Goal: Information Seeking & Learning: Check status

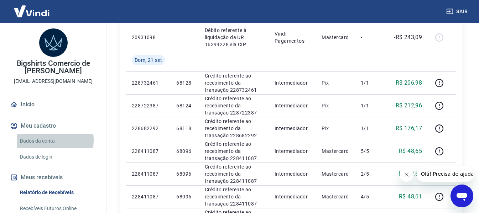
click at [44, 140] on link "Dados da conta" at bounding box center [57, 141] width 81 height 15
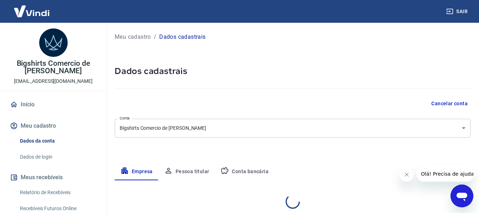
select select "SP"
select select "business"
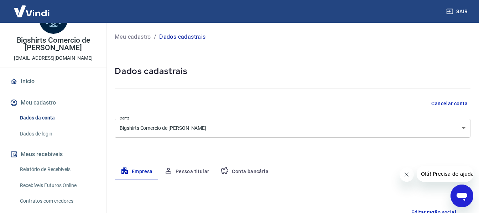
scroll to position [36, 0]
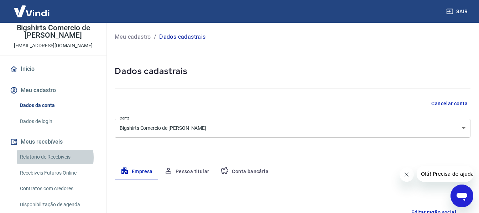
click at [45, 158] on link "Relatório de Recebíveis" at bounding box center [57, 157] width 81 height 15
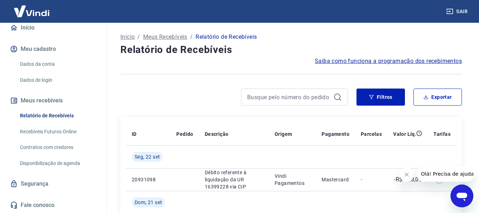
click at [177, 38] on p "Meus Recebíveis" at bounding box center [165, 37] width 44 height 9
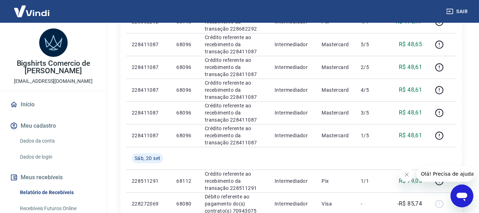
click at [29, 104] on link "Início" at bounding box center [53, 105] width 89 height 16
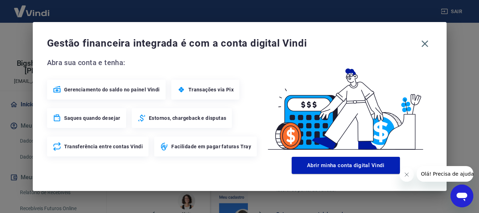
scroll to position [255, 0]
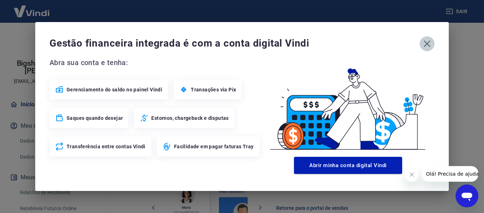
click at [427, 44] on icon "button" at bounding box center [427, 44] width 7 height 7
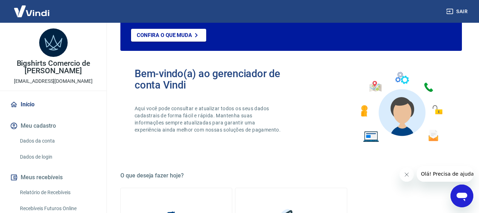
scroll to position [6, 0]
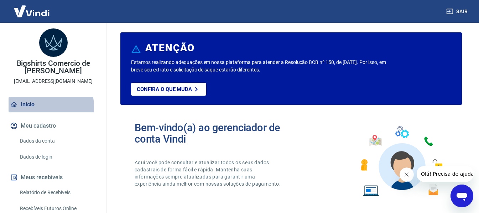
click at [30, 108] on link "Início" at bounding box center [53, 105] width 89 height 16
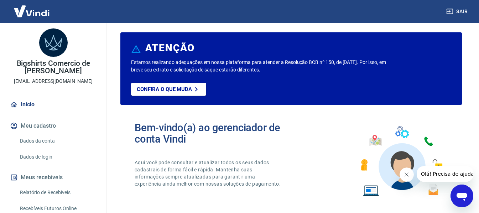
scroll to position [71, 0]
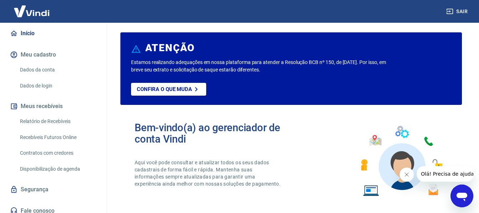
click at [48, 136] on link "Recebíveis Futuros Online" at bounding box center [57, 137] width 81 height 15
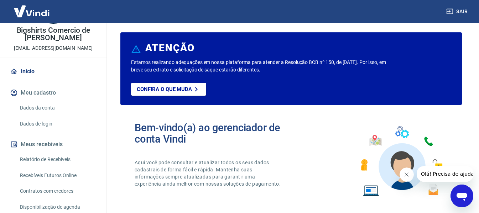
scroll to position [0, 0]
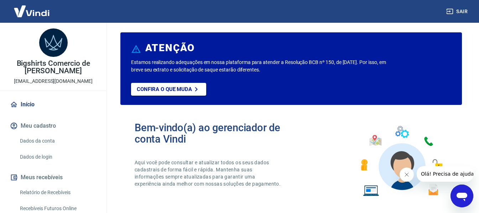
click at [28, 103] on link "Início" at bounding box center [53, 105] width 89 height 16
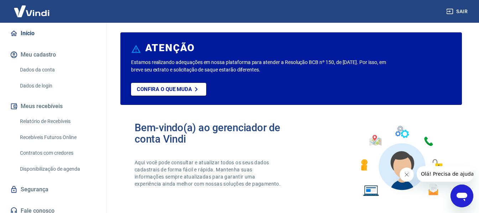
click at [55, 123] on link "Relatório de Recebíveis" at bounding box center [57, 121] width 81 height 15
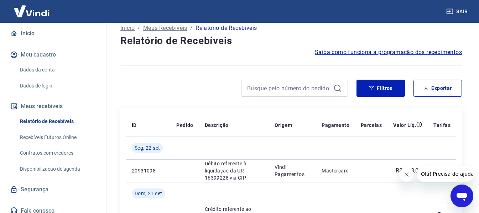
scroll to position [107, 0]
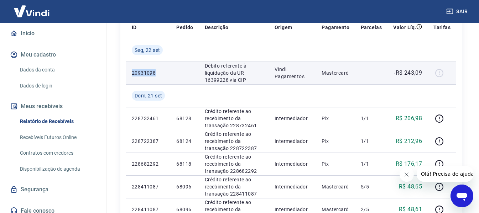
drag, startPoint x: 132, startPoint y: 74, endPoint x: 171, endPoint y: 69, distance: 39.8
click at [171, 69] on tr "20931098 Débito referente à liquidação da UR 16399228 via CIP Vindi Pagamentos …" at bounding box center [291, 73] width 330 height 23
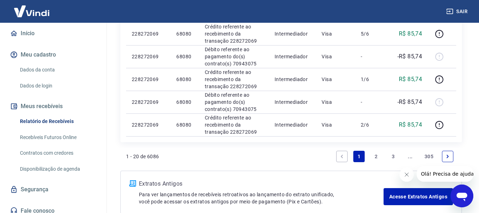
scroll to position [534, 0]
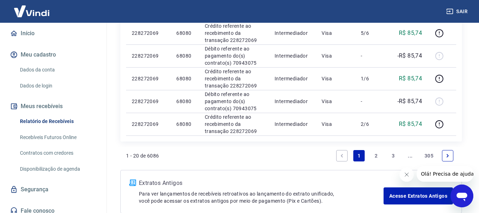
click at [375, 158] on link "2" at bounding box center [375, 155] width 11 height 11
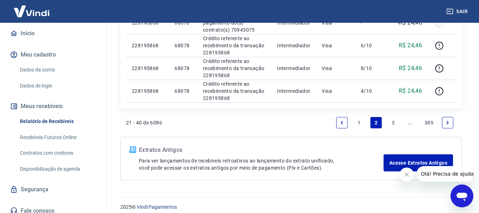
scroll to position [528, 0]
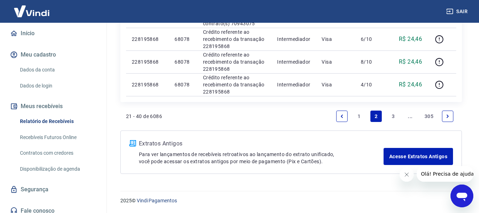
click at [398, 117] on link "3" at bounding box center [393, 116] width 11 height 11
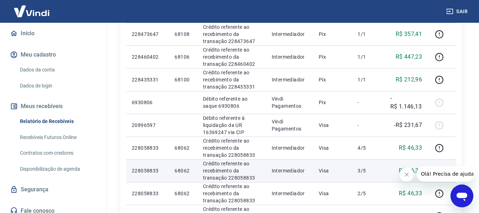
scroll to position [249, 0]
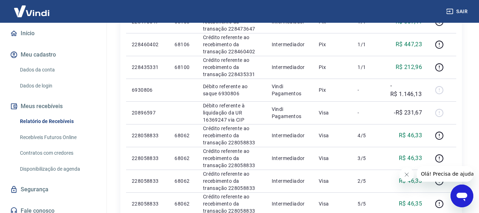
click at [454, 199] on div "Abrir janela de mensagens" at bounding box center [461, 196] width 21 height 21
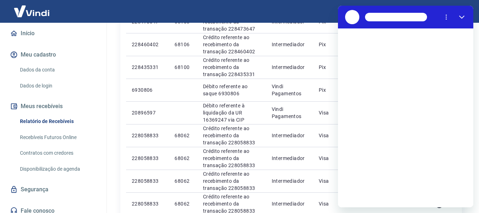
scroll to position [0, 0]
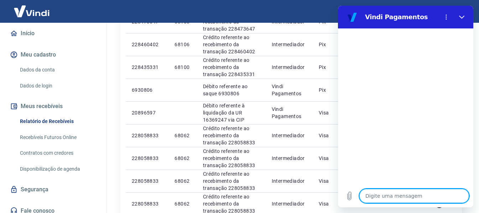
click at [399, 196] on textarea at bounding box center [414, 196] width 110 height 14
type textarea "r"
type textarea "x"
type textarea "re"
type textarea "x"
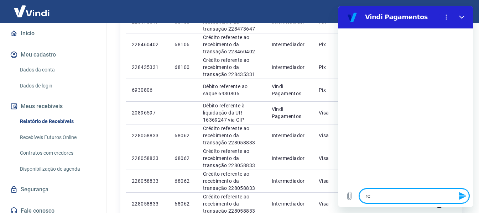
type textarea "rec"
type textarea "x"
type textarea "rece"
type textarea "x"
type textarea "receb"
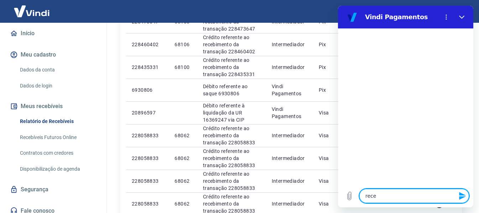
type textarea "x"
type textarea "recebi"
type textarea "x"
type textarea "recebim"
type textarea "x"
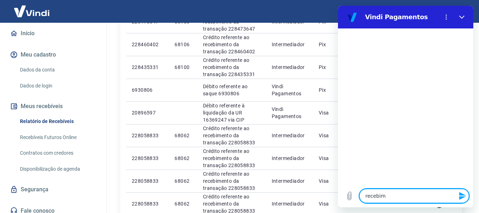
type textarea "recebime"
type textarea "x"
type textarea "recebimen"
type textarea "x"
type textarea "recebiment"
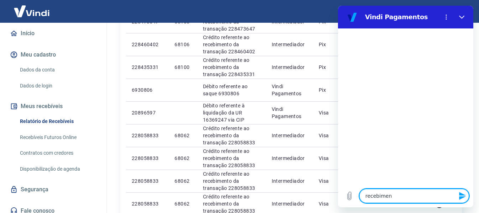
type textarea "x"
type textarea "recebimento"
type textarea "x"
type textarea "recebimentos"
type textarea "x"
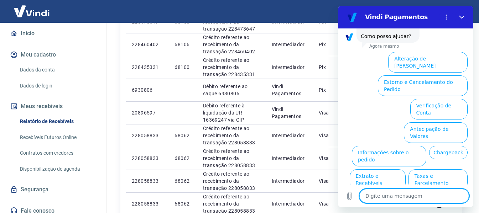
scroll to position [64, 0]
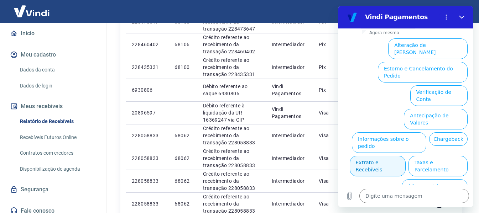
click at [406, 156] on button "Extrato e Recebíveis" at bounding box center [378, 166] width 56 height 21
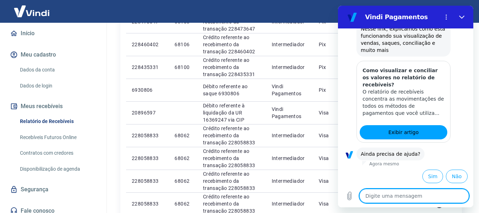
scroll to position [128, 0]
click at [431, 177] on button "Sim" at bounding box center [432, 177] width 21 height 14
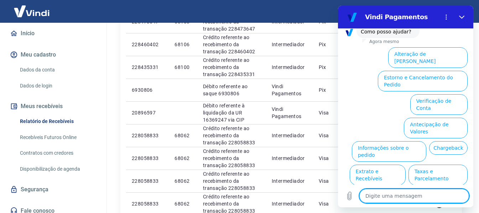
scroll to position [313, 0]
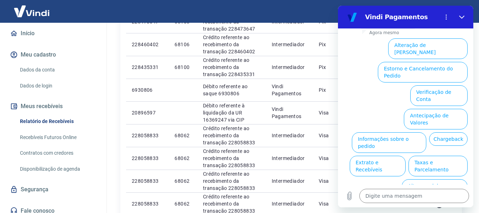
click at [35, 209] on link "Fale conosco" at bounding box center [53, 211] width 89 height 16
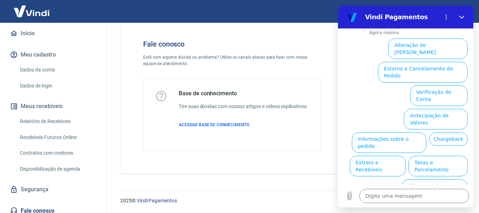
scroll to position [27, 0]
click at [465, 15] on button "Fechar" at bounding box center [462, 17] width 14 height 14
type textarea "x"
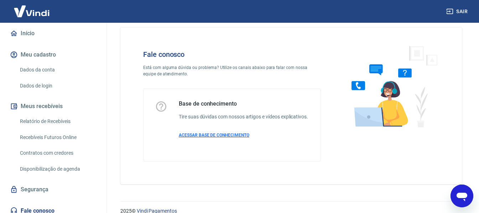
scroll to position [0, 0]
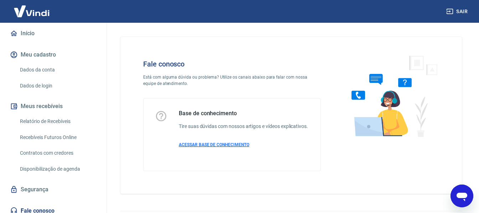
click at [208, 147] on span "ACESSAR BASE DE CONHECIMENTO" at bounding box center [214, 144] width 71 height 5
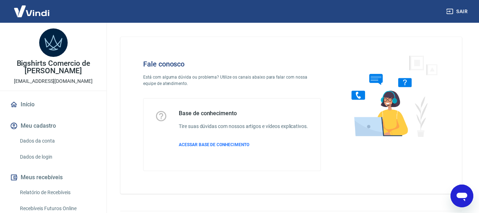
click at [29, 105] on link "Início" at bounding box center [53, 105] width 89 height 16
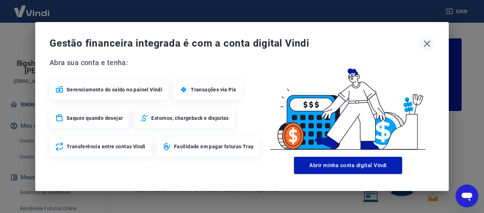
click at [430, 42] on icon "button" at bounding box center [427, 43] width 11 height 11
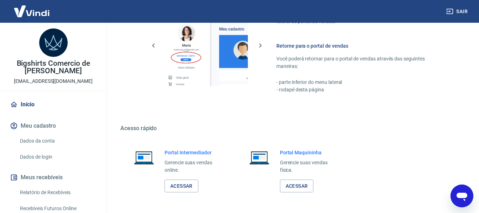
scroll to position [445, 0]
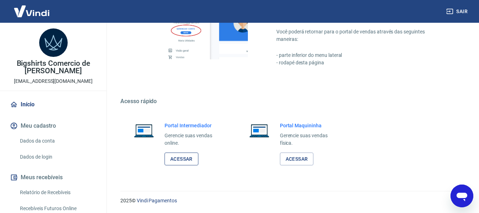
click at [178, 157] on link "Acessar" at bounding box center [182, 159] width 34 height 13
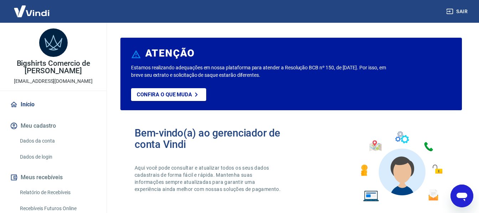
scroll to position [0, 0]
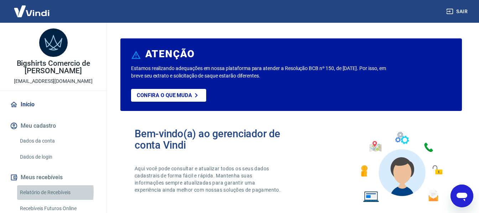
click at [35, 192] on link "Relatório de Recebíveis" at bounding box center [57, 193] width 81 height 15
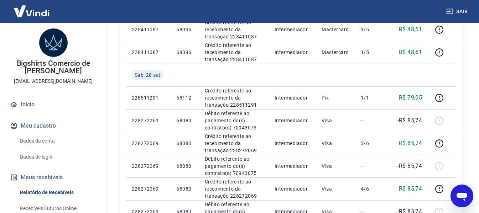
scroll to position [356, 0]
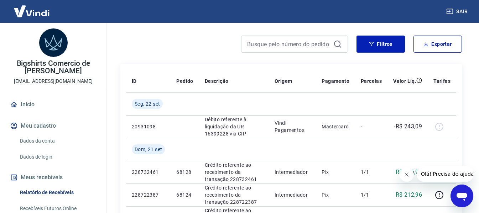
scroll to position [71, 0]
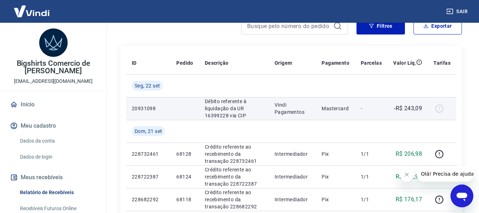
click at [442, 108] on div at bounding box center [441, 108] width 17 height 11
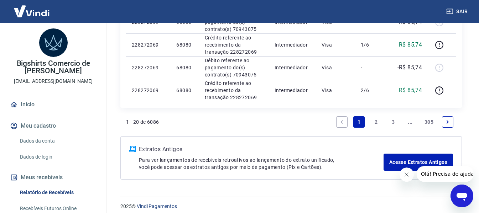
scroll to position [574, 0]
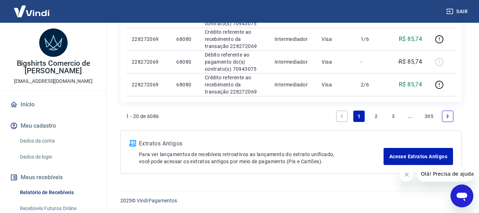
click at [396, 114] on link "3" at bounding box center [393, 116] width 11 height 11
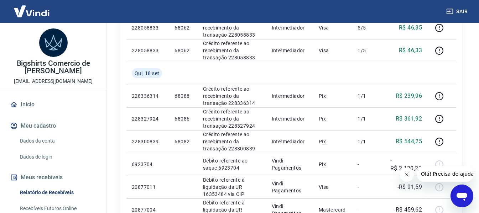
scroll to position [534, 0]
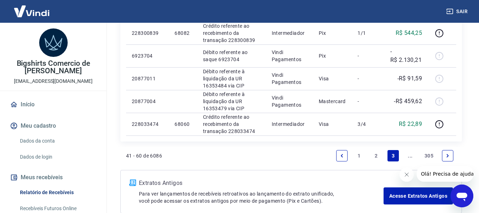
click at [443, 155] on link "Next page" at bounding box center [447, 155] width 11 height 11
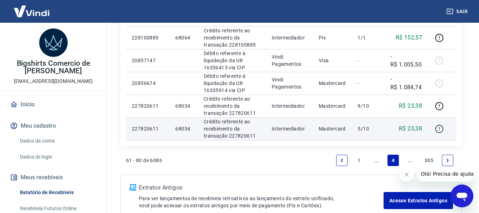
scroll to position [551, 0]
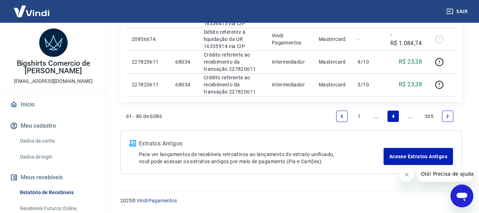
click at [449, 117] on icon "Next page" at bounding box center [447, 116] width 5 height 5
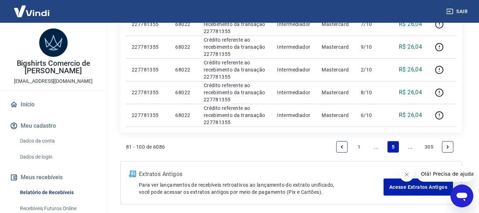
scroll to position [528, 0]
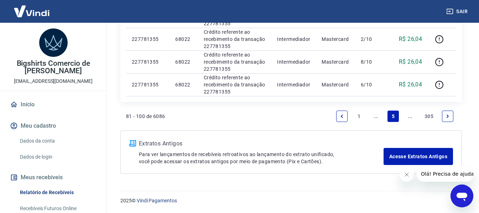
click at [447, 119] on icon "Next page" at bounding box center [447, 116] width 5 height 5
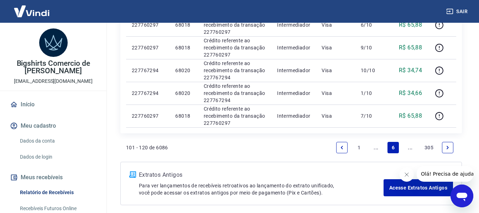
scroll to position [528, 0]
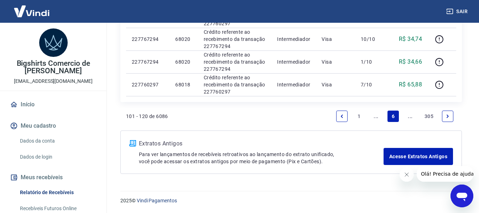
click at [449, 118] on icon "Next page" at bounding box center [447, 116] width 5 height 5
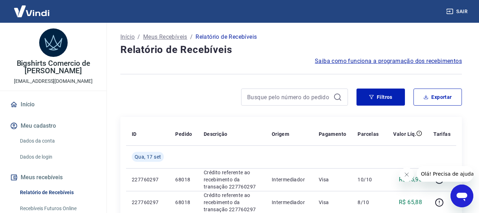
click at [45, 204] on link "Recebíveis Futuros Online" at bounding box center [57, 209] width 81 height 15
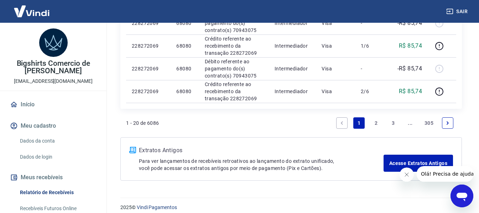
scroll to position [574, 0]
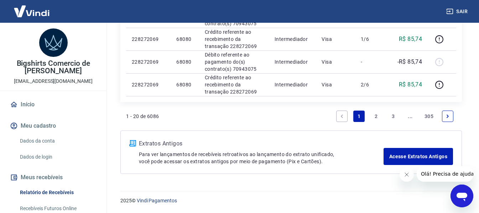
click at [392, 113] on link "3" at bounding box center [393, 116] width 11 height 11
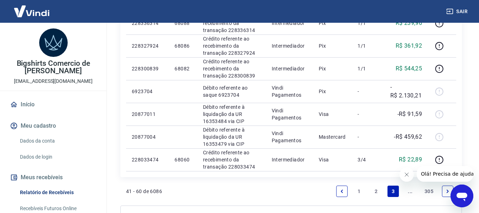
scroll to position [574, 0]
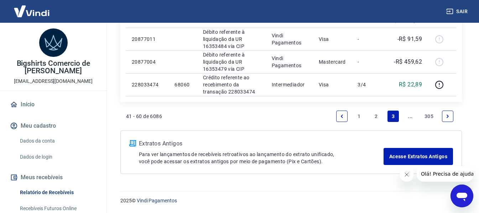
click at [449, 117] on icon "Next page" at bounding box center [447, 116] width 5 height 5
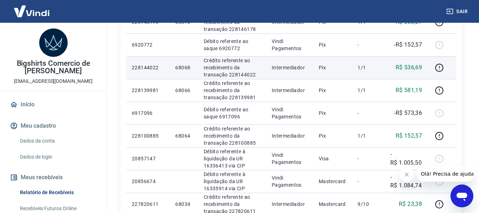
scroll to position [337, 0]
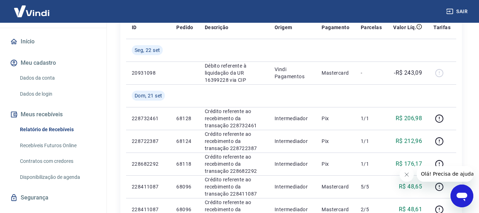
scroll to position [71, 0]
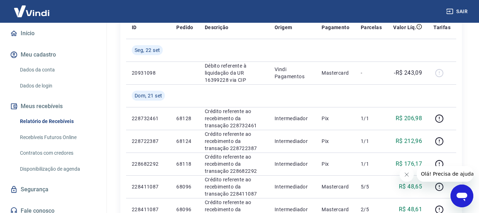
click at [56, 136] on link "Recebíveis Futuros Online" at bounding box center [57, 137] width 81 height 15
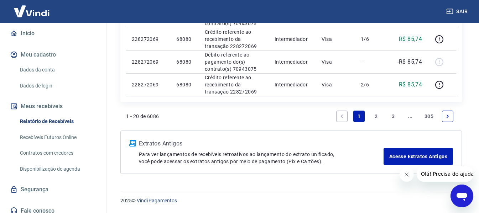
scroll to position [77, 0]
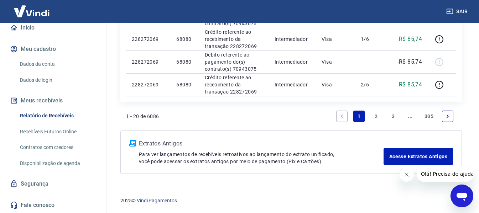
click at [38, 202] on link "Fale conosco" at bounding box center [53, 206] width 89 height 16
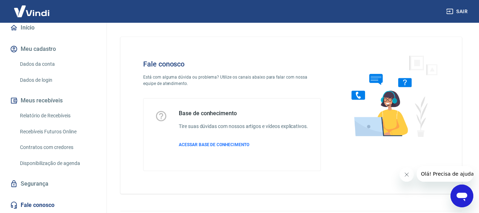
click at [458, 196] on icon "Abrir janela de mensagens" at bounding box center [462, 197] width 11 height 9
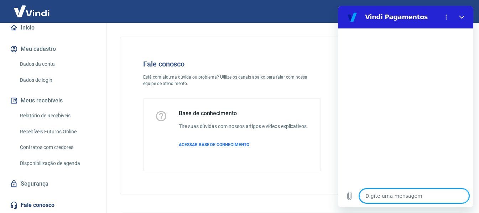
click at [396, 193] on textarea at bounding box center [414, 196] width 110 height 14
type textarea "r"
type textarea "x"
type textarea "re"
type textarea "x"
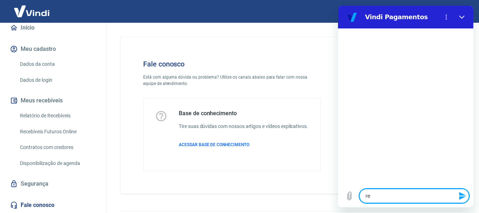
type textarea "rec"
type textarea "x"
type textarea "rece"
type textarea "x"
type textarea "rec"
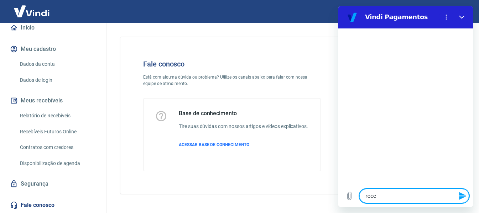
type textarea "x"
type textarea "re"
type textarea "x"
type textarea "rec"
type textarea "x"
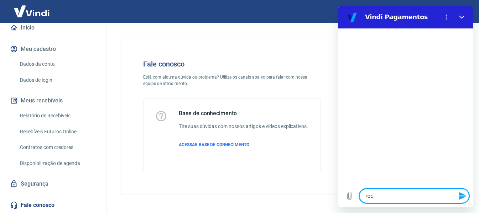
type textarea "rece"
type textarea "x"
type textarea "receb"
type textarea "x"
type textarea "recebo"
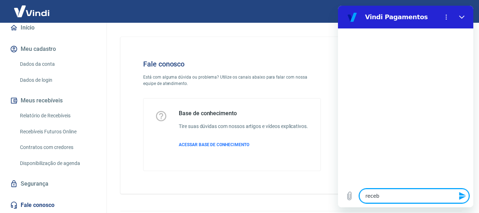
type textarea "x"
type textarea "recebom"
type textarea "x"
type textarea "recebome"
type textarea "x"
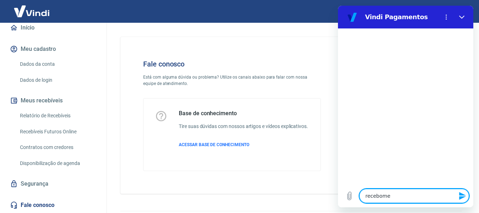
type textarea "recebomen"
type textarea "x"
type textarea "receboment"
type textarea "x"
type textarea "recebomento"
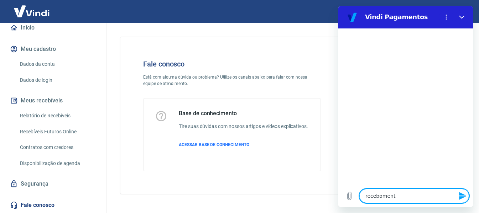
type textarea "x"
type textarea "recebomentos"
type textarea "x"
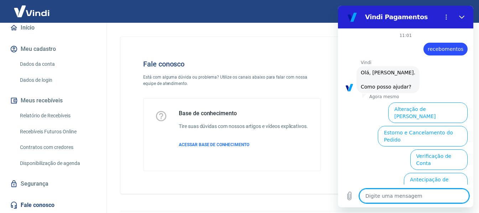
scroll to position [64, 0]
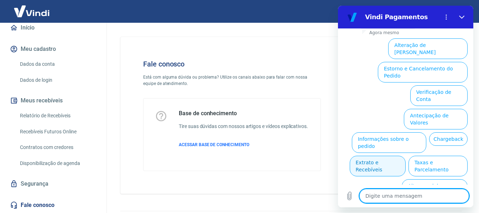
click at [406, 156] on button "Extrato e Recebíveis" at bounding box center [378, 166] width 56 height 21
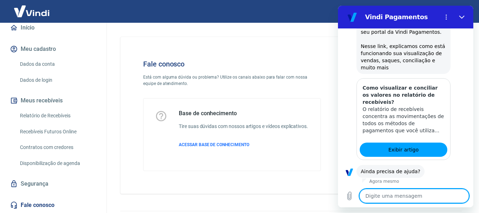
scroll to position [128, 0]
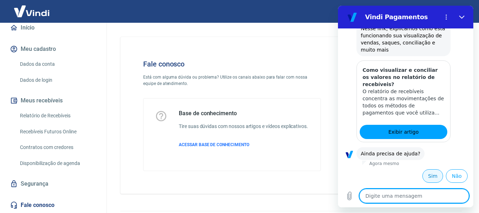
click at [428, 176] on button "Sim" at bounding box center [432, 177] width 21 height 14
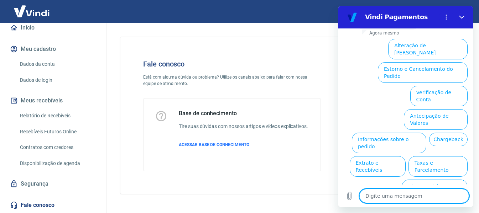
scroll to position [313, 0]
click at [406, 156] on button "Extrato e Recebíveis" at bounding box center [378, 166] width 56 height 21
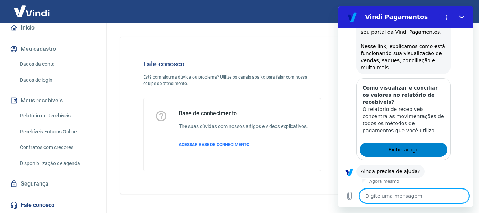
scroll to position [377, 0]
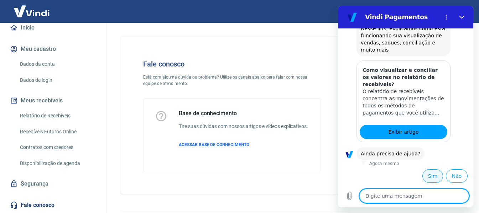
click at [431, 178] on button "Sim" at bounding box center [432, 177] width 21 height 14
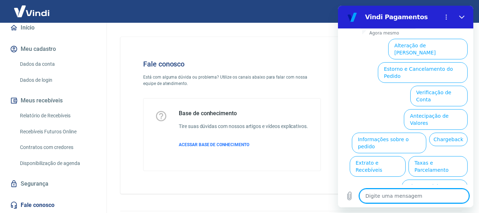
scroll to position [563, 0]
click at [463, 16] on icon "Fechar" at bounding box center [462, 17] width 6 height 6
type textarea "x"
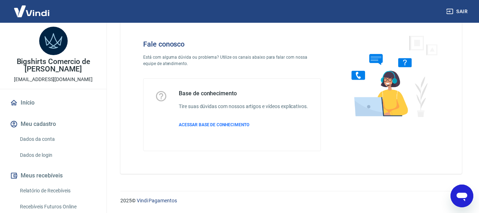
scroll to position [0, 0]
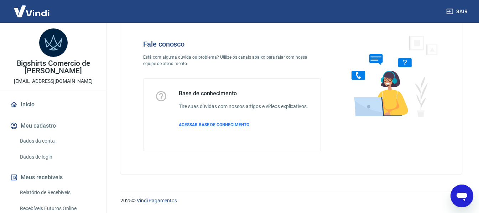
click at [31, 103] on link "Início" at bounding box center [53, 105] width 89 height 16
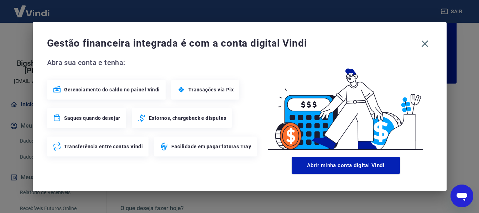
scroll to position [396, 0]
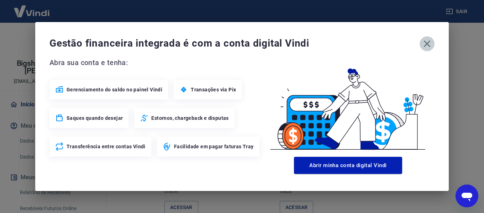
click at [427, 43] on icon "button" at bounding box center [427, 43] width 11 height 11
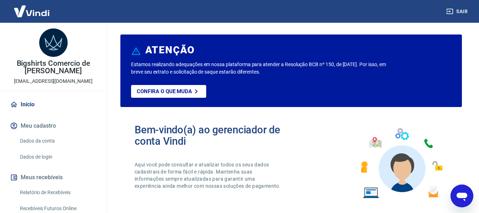
scroll to position [0, 0]
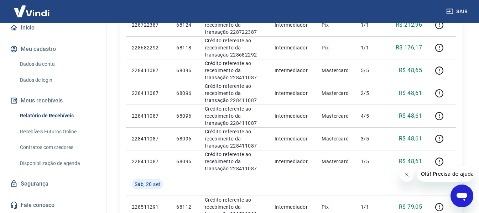
scroll to position [249, 0]
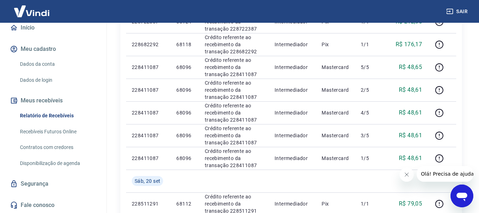
click at [36, 131] on link "Recebíveis Futuros Online" at bounding box center [57, 132] width 81 height 15
click at [47, 131] on link "Recebíveis Futuros Online" at bounding box center [57, 132] width 81 height 15
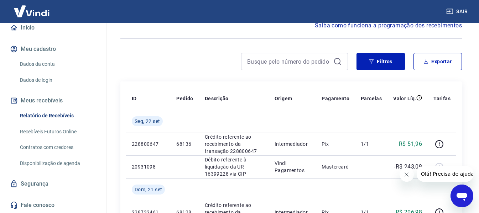
scroll to position [0, 0]
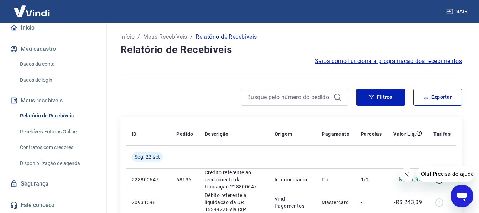
click at [171, 40] on p "Meus Recebíveis" at bounding box center [165, 37] width 44 height 9
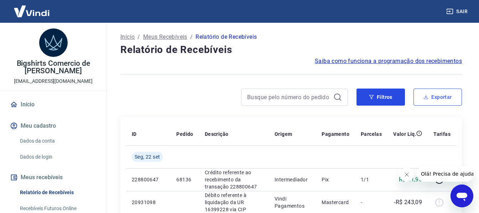
drag, startPoint x: 375, startPoint y: 101, endPoint x: 433, endPoint y: 100, distance: 58.4
click at [375, 101] on button "Filtros" at bounding box center [381, 97] width 48 height 17
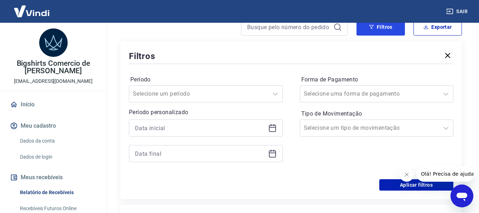
scroll to position [36, 0]
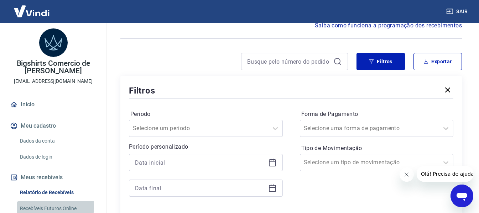
click at [46, 208] on link "Recebíveis Futuros Online" at bounding box center [57, 209] width 81 height 15
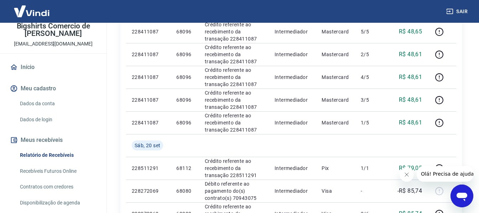
scroll to position [77, 0]
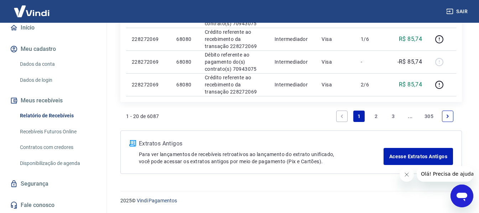
click at [43, 205] on link "Fale conosco" at bounding box center [53, 206] width 89 height 16
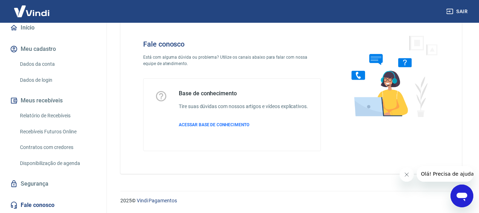
scroll to position [27, 0]
click at [229, 127] on span "ACESSAR BASE DE CONHECIMENTO" at bounding box center [214, 125] width 71 height 5
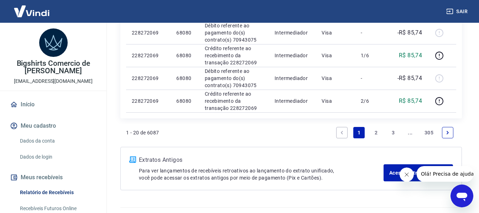
scroll to position [570, 0]
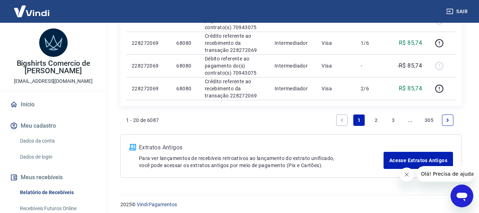
click at [376, 117] on link "2" at bounding box center [375, 120] width 11 height 11
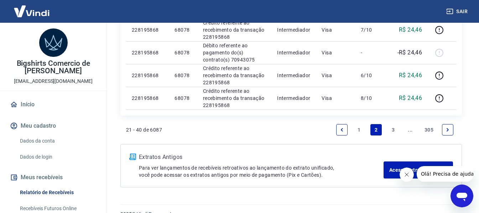
scroll to position [528, 0]
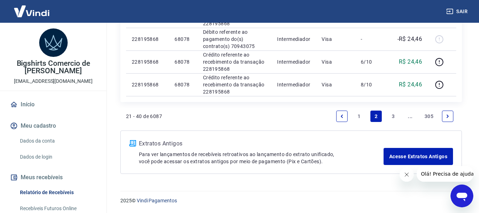
click at [397, 113] on link "3" at bounding box center [393, 116] width 11 height 11
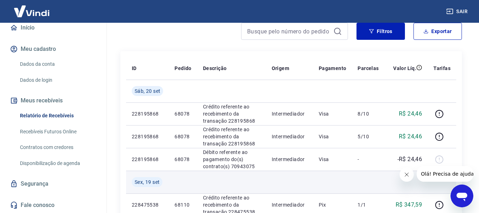
scroll to position [71, 0]
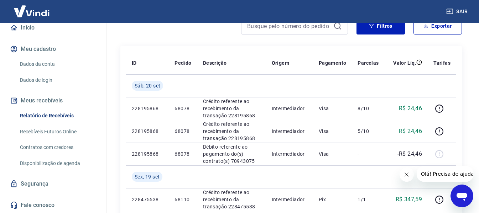
click at [462, 193] on icon "Abrir janela de mensagens" at bounding box center [462, 197] width 11 height 9
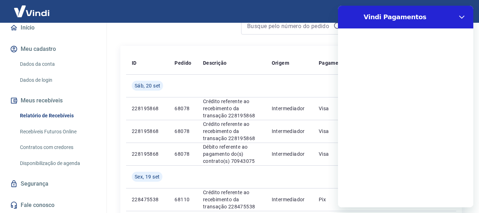
scroll to position [0, 0]
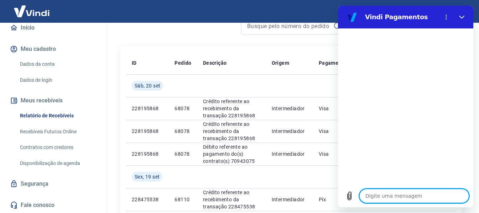
type textarea "d"
type textarea "x"
type textarea "dé"
type textarea "x"
type textarea "déb"
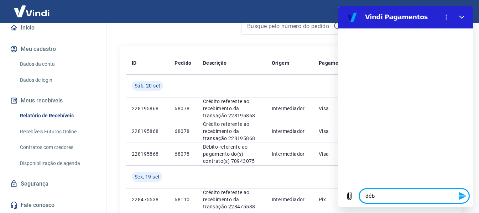
type textarea "x"
type textarea "débi"
type textarea "x"
type textarea "débit"
type textarea "x"
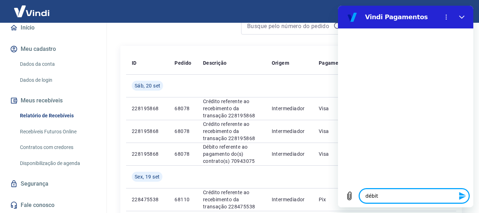
type textarea "débito"
type textarea "x"
type textarea "débito"
type textarea "x"
type textarea "débito r"
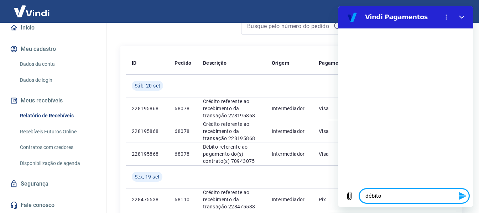
type textarea "x"
type textarea "débito re"
type textarea "x"
type textarea "débito ref"
type textarea "x"
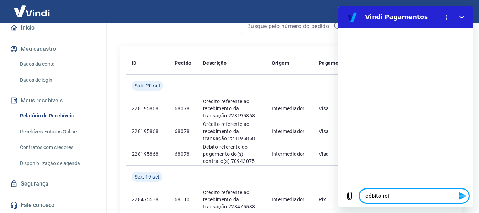
type textarea "débito refe"
type textarea "x"
type textarea "débito refer"
type textarea "x"
type textarea "débito refere"
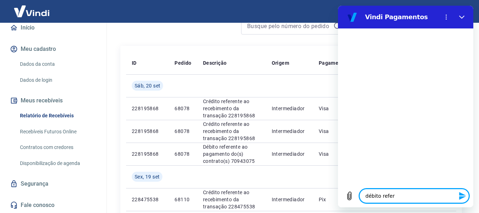
type textarea "x"
type textarea "débito referen"
type textarea "x"
type textarea "débito referent"
type textarea "x"
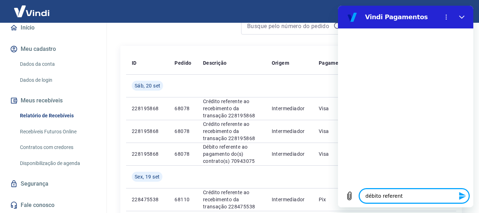
type textarea "débito referente"
type textarea "x"
type textarea "débito referente"
type textarea "x"
type textarea "débito referente a"
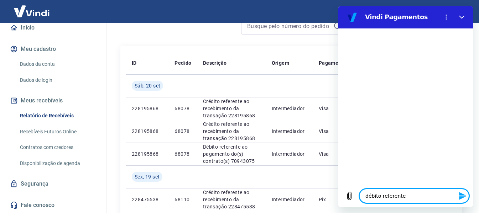
type textarea "x"
type textarea "débito referente ao"
type textarea "x"
type textarea "débito referente ao"
type textarea "x"
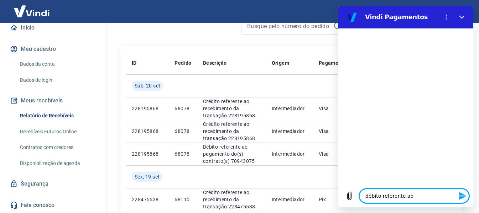
type textarea "débito referente ao p"
type textarea "x"
type textarea "débito referente ao pa"
type textarea "x"
type textarea "débito referente ao pag"
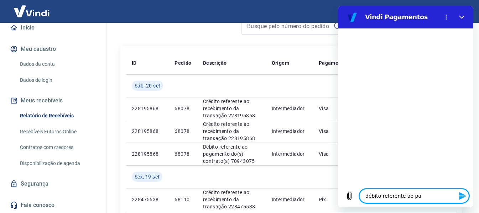
type textarea "x"
type textarea "débito referente ao paga"
type textarea "x"
type textarea "débito referente ao pagam"
type textarea "x"
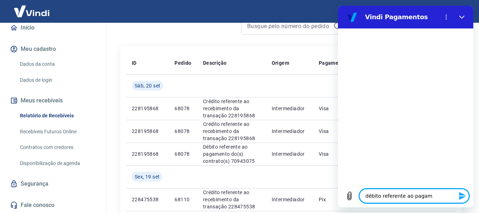
type textarea "débito referente ao pagame"
type textarea "x"
type textarea "débito referente ao pagamen"
type textarea "x"
type textarea "débito referente ao pagament"
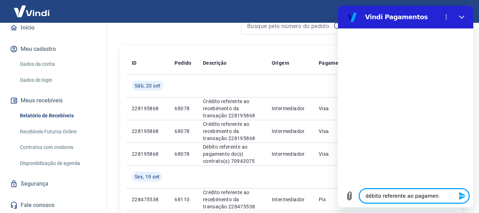
type textarea "x"
type textarea "débito referente ao pagamento"
type textarea "x"
type textarea "débito referente ao pagamento"
type textarea "x"
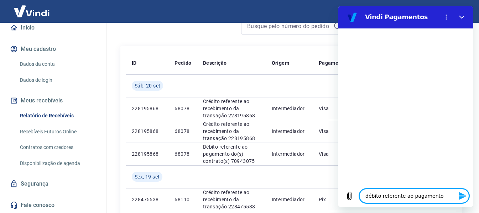
type textarea "débito referente ao pagamento d"
type textarea "x"
type textarea "débito referente ao pagamento do"
type textarea "x"
type textarea "débito referente ao pagamento do"
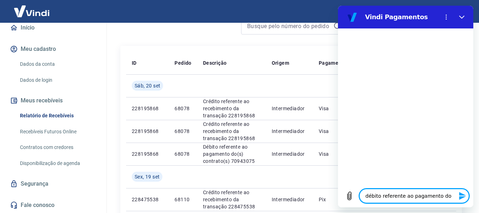
type textarea "x"
type textarea "débito referente ao pagamento do c"
type textarea "x"
type textarea "débito referente ao pagamento do co"
type textarea "x"
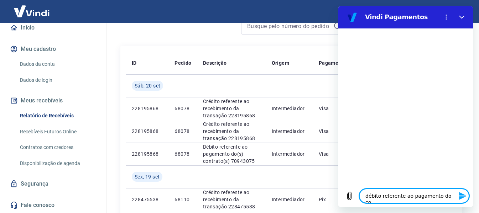
type textarea "débito referente ao pagamento do con"
type textarea "x"
type textarea "débito referente ao pagamento do cont"
type textarea "x"
type textarea "débito referente ao pagamento do contr"
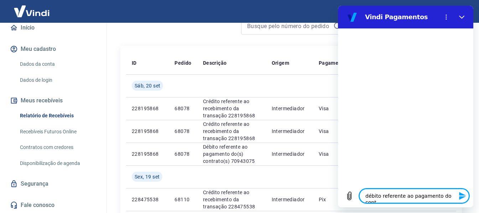
type textarea "x"
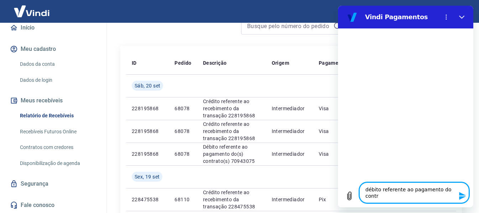
type textarea "débito referente ao pagamento do contra"
type textarea "x"
type textarea "débito referente ao pagamento do contrat"
type textarea "x"
type textarea "débito referente ao pagamento do contrato"
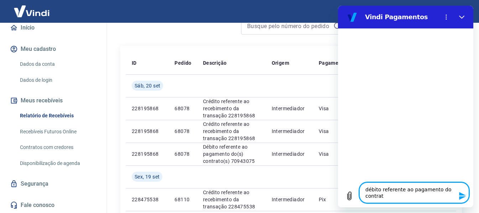
type textarea "x"
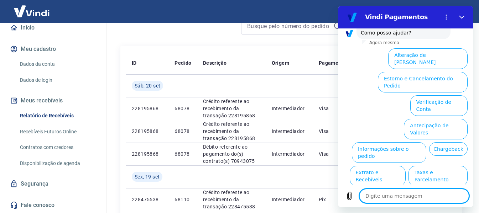
scroll to position [123, 0]
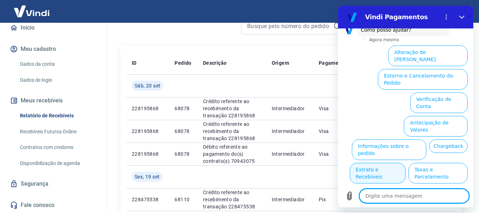
click at [406, 163] on button "Extrato e Recebíveis" at bounding box center [378, 173] width 56 height 21
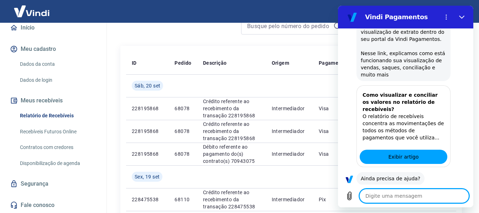
scroll to position [186, 0]
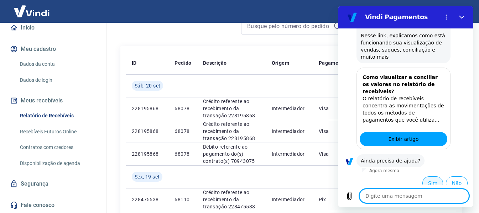
click at [433, 177] on button "Sim" at bounding box center [432, 184] width 21 height 14
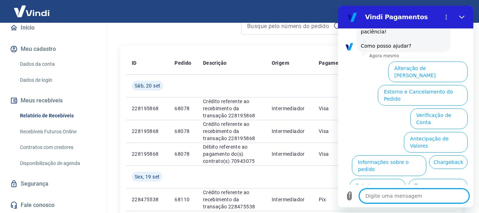
scroll to position [429, 0]
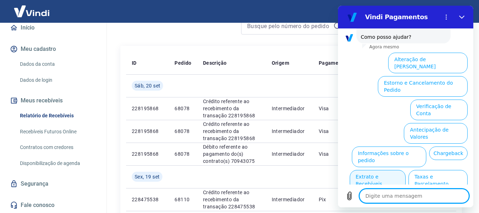
click at [406, 170] on button "Extrato e Recebíveis" at bounding box center [378, 180] width 56 height 21
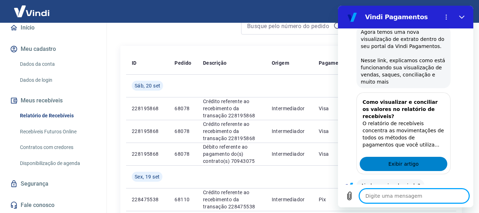
scroll to position [492, 0]
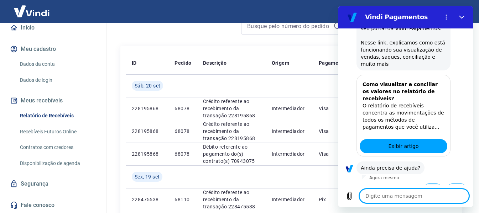
click at [425, 184] on button "Sim" at bounding box center [432, 191] width 21 height 14
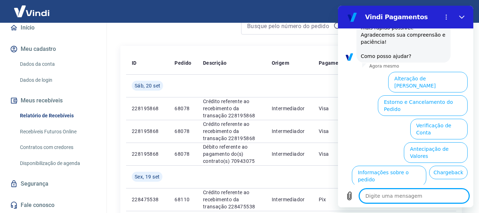
scroll to position [735, 0]
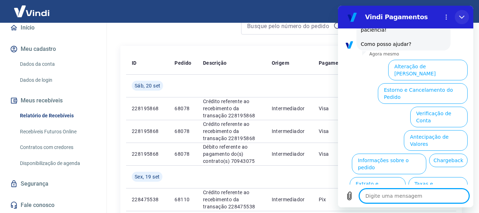
click at [464, 16] on icon "Fechar" at bounding box center [461, 17] width 5 height 3
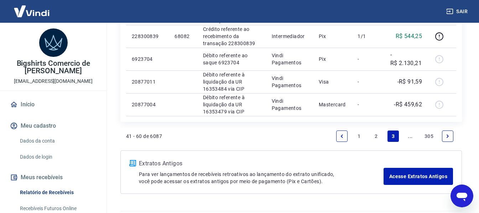
scroll to position [570, 0]
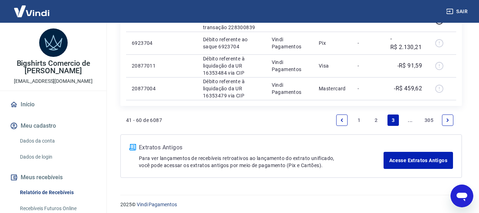
click at [450, 118] on icon "Next page" at bounding box center [447, 120] width 5 height 5
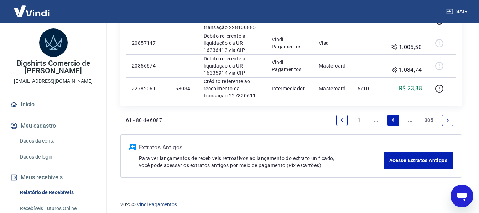
scroll to position [551, 0]
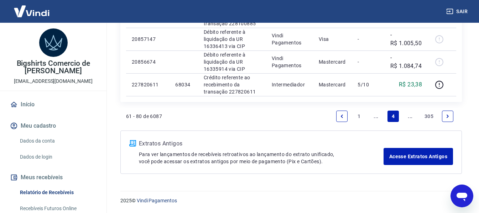
click at [339, 116] on link "Previous page" at bounding box center [341, 116] width 11 height 11
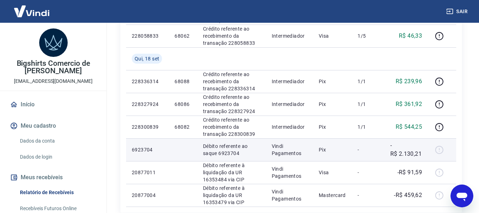
scroll to position [574, 0]
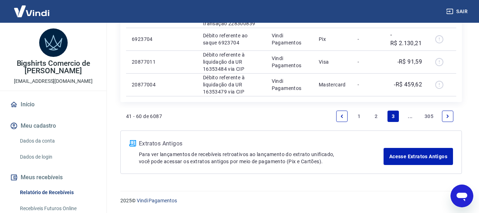
click at [340, 114] on icon "Previous page" at bounding box center [341, 116] width 5 height 5
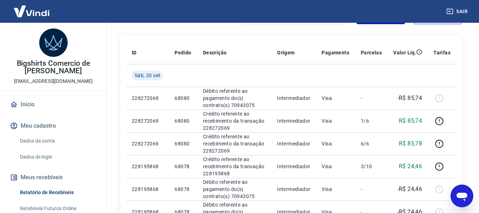
scroll to position [107, 0]
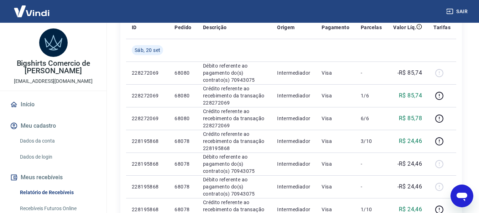
drag, startPoint x: 53, startPoint y: 191, endPoint x: 295, endPoint y: 130, distance: 248.7
click at [53, 191] on link "Relatório de Recebíveis" at bounding box center [57, 193] width 81 height 15
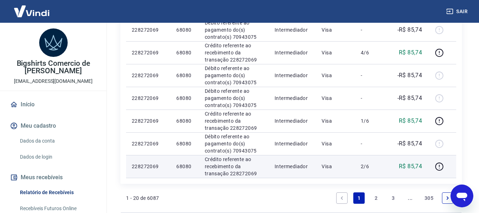
scroll to position [463, 0]
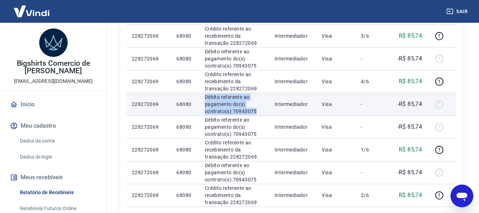
drag, startPoint x: 204, startPoint y: 97, endPoint x: 252, endPoint y: 110, distance: 49.0
click at [256, 110] on p "Débito referente ao pagamento do(s) contrato(s) 70943075" at bounding box center [234, 104] width 58 height 21
copy p "Débito referente ao pagamento do(s) contrato(s) 70943075"
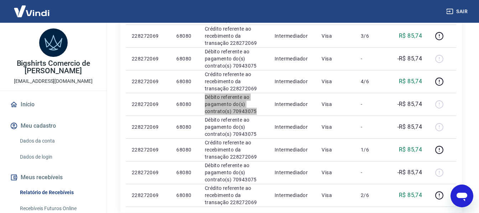
click at [459, 193] on icon "Abrir janela de mensagens" at bounding box center [462, 197] width 11 height 9
type textarea "x"
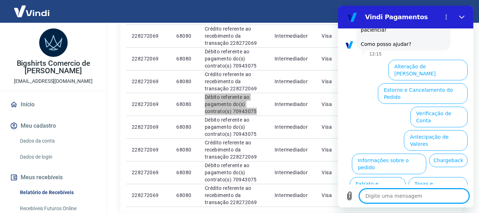
paste textarea "Débito referente ao pagamento do(s) contrato(s) 70943075"
type textarea "Débito referente ao pagamento do(s) contrato(s) 70943075"
type textarea "x"
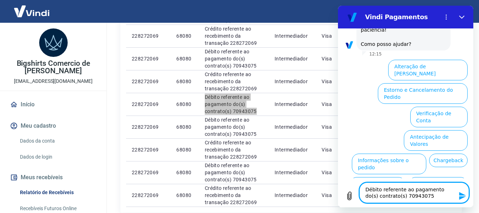
type textarea "Débito referente ao pagamento do(s) contrato(s) 70943075"
click at [460, 197] on icon "Enviar mensagem" at bounding box center [462, 196] width 7 height 8
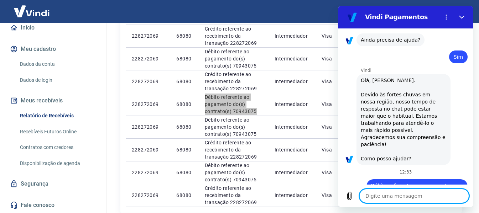
scroll to position [622, 0]
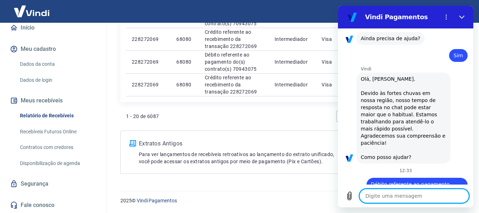
click at [26, 202] on link "Fale conosco" at bounding box center [53, 206] width 89 height 16
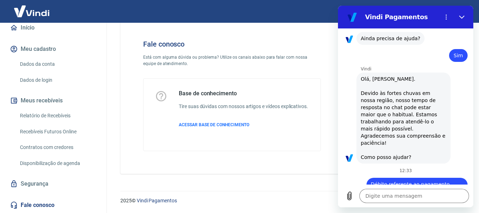
scroll to position [27, 0]
click at [198, 123] on span "ACESSAR BASE DE CONHECIMENTO" at bounding box center [214, 125] width 71 height 5
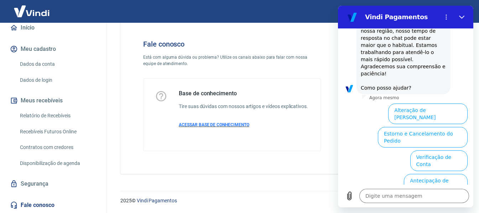
scroll to position [864, 0]
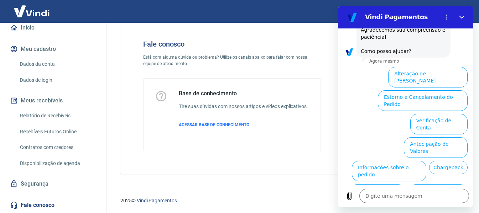
type textarea "x"
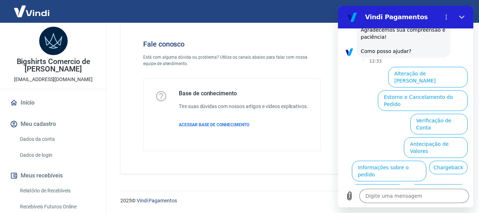
scroll to position [0, 0]
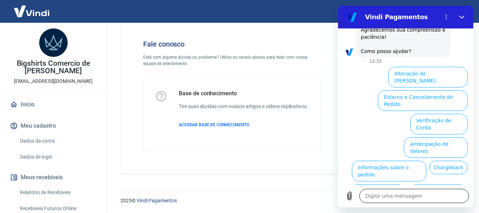
click at [406, 194] on textarea at bounding box center [414, 196] width 110 height 14
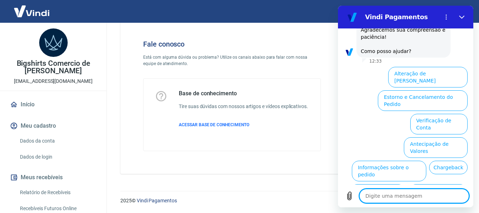
type textarea "a"
type textarea "x"
type textarea "ab"
type textarea "x"
type textarea "abr"
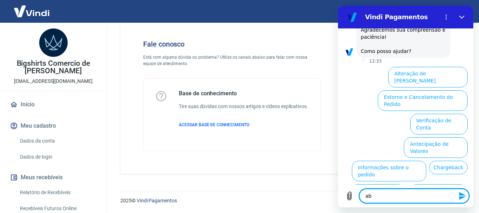
type textarea "x"
type textarea "abri"
type textarea "x"
type textarea "abrir"
type textarea "x"
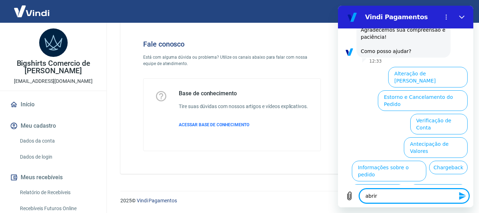
type textarea "abrir"
type textarea "x"
type textarea "abrir c"
type textarea "x"
type textarea "abrir ch"
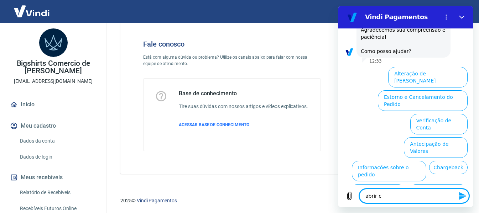
type textarea "x"
type textarea "abrir cha"
type textarea "x"
type textarea "abrir cham"
type textarea "x"
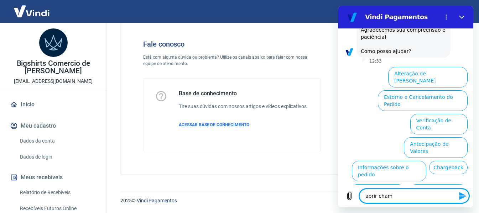
type textarea "abrir chama"
type textarea "x"
type textarea "abrir chamad"
type textarea "x"
type textarea "abrir chamado"
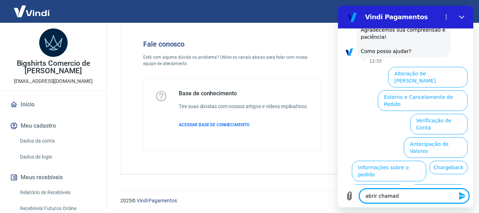
type textarea "x"
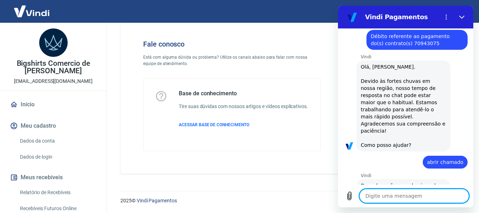
scroll to position [771, 0]
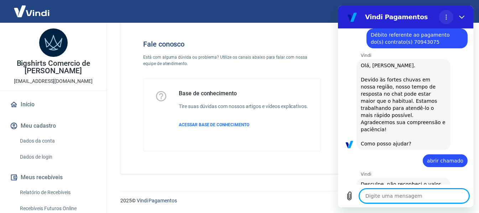
click at [447, 16] on icon "Menu de opções" at bounding box center [446, 17] width 6 height 6
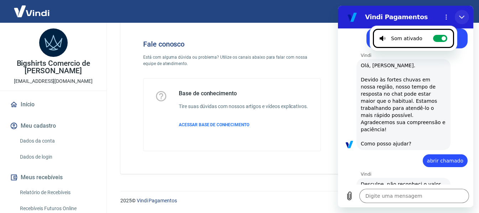
click at [461, 17] on icon "Fechar" at bounding box center [462, 17] width 6 height 6
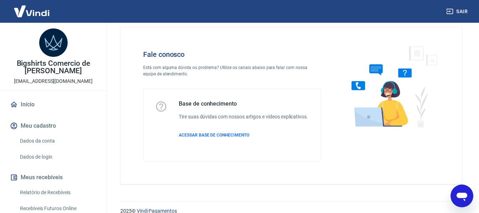
scroll to position [0, 0]
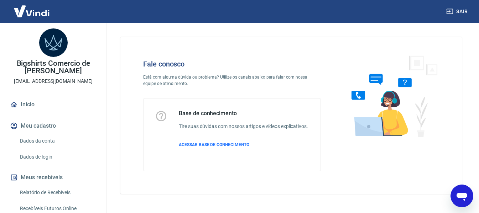
click at [468, 198] on icon "Abrir janela de mensagens" at bounding box center [462, 196] width 13 height 13
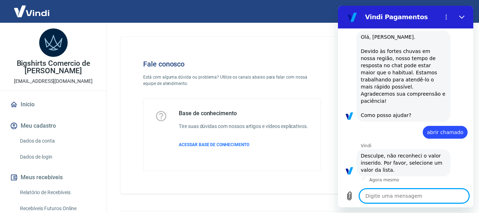
scroll to position [771, 0]
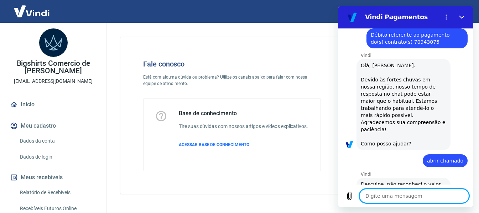
click at [397, 197] on textarea at bounding box center [414, 196] width 110 height 14
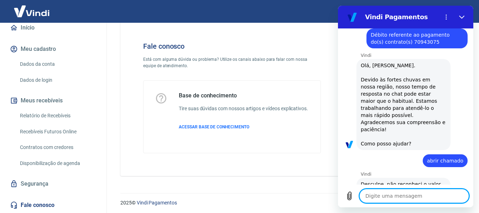
scroll to position [27, 0]
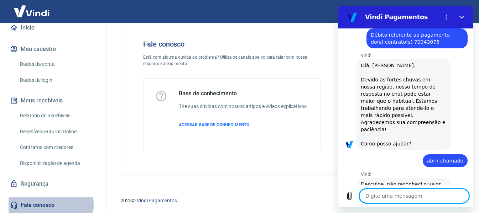
click at [41, 206] on link "Fale conosco" at bounding box center [53, 206] width 89 height 16
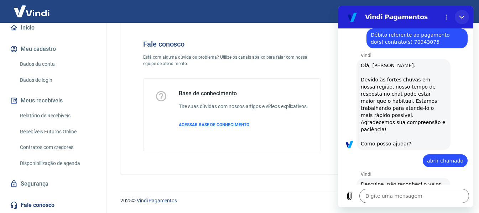
drag, startPoint x: 462, startPoint y: 16, endPoint x: 793, endPoint y: 26, distance: 331.0
click at [462, 16] on icon "Fechar" at bounding box center [462, 17] width 6 height 6
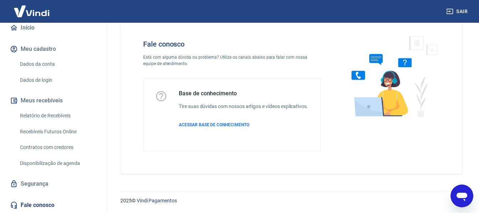
scroll to position [864, 0]
click at [43, 201] on link "Fale conosco" at bounding box center [53, 206] width 89 height 16
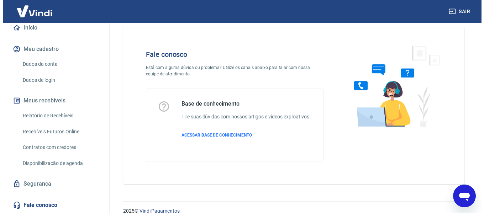
scroll to position [0, 0]
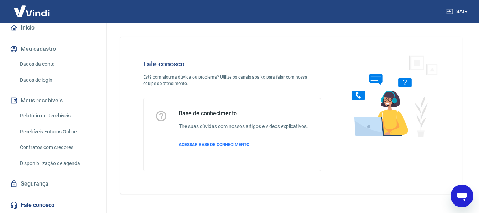
click at [36, 29] on link "Início" at bounding box center [53, 28] width 89 height 16
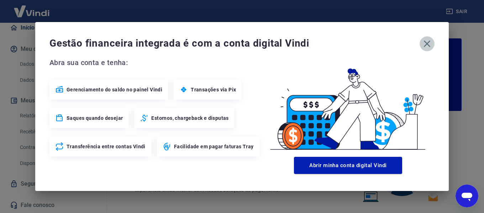
click at [427, 43] on icon "button" at bounding box center [427, 44] width 7 height 7
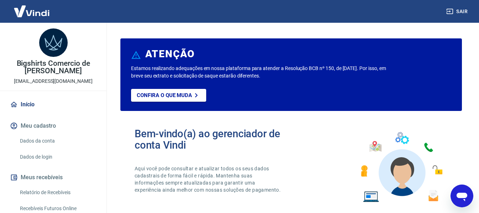
click at [54, 39] on img at bounding box center [53, 42] width 28 height 28
click at [40, 9] on img at bounding box center [32, 11] width 46 height 22
click at [38, 8] on img at bounding box center [32, 11] width 46 height 22
click at [177, 96] on p "Confira o que muda" at bounding box center [164, 95] width 55 height 6
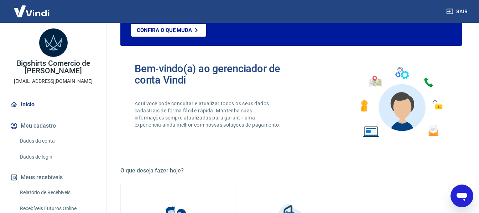
scroll to position [142, 0]
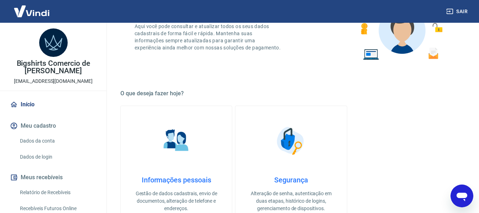
click at [57, 193] on link "Relatório de Recebíveis" at bounding box center [57, 193] width 81 height 15
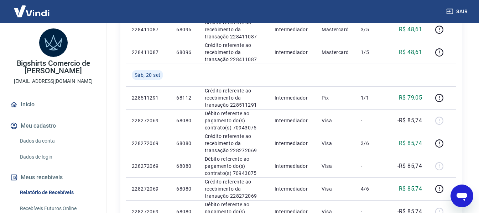
scroll to position [356, 0]
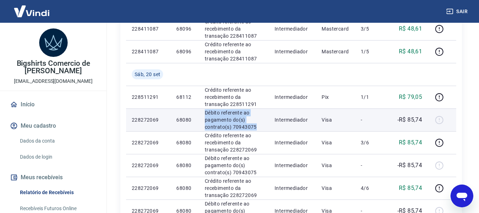
drag, startPoint x: 205, startPoint y: 113, endPoint x: 263, endPoint y: 129, distance: 60.2
click at [263, 129] on p "Débito referente ao pagamento do(s) contrato(s) 70943075" at bounding box center [234, 119] width 58 height 21
copy p "Débito referente ao pagamento do(s) contrato(s) 70943075"
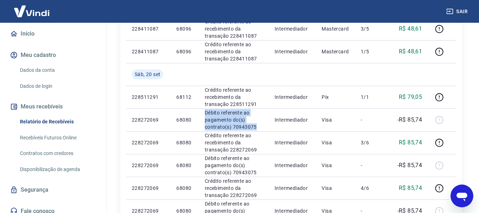
scroll to position [71, 0]
click at [57, 136] on link "Recebíveis Futuros Online" at bounding box center [57, 137] width 81 height 15
type textarea "x"
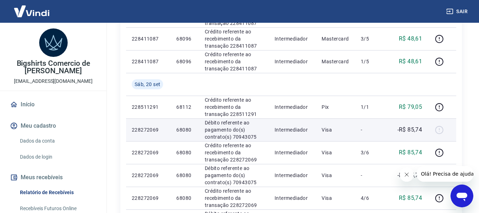
scroll to position [356, 0]
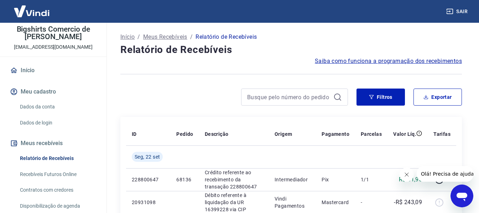
scroll to position [71, 0]
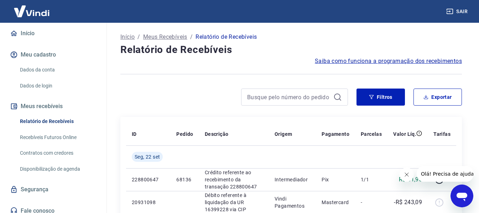
click at [180, 37] on p "Meus Recebíveis" at bounding box center [165, 37] width 44 height 9
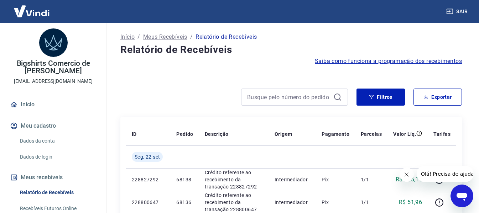
click at [458, 9] on button "Sair" at bounding box center [458, 11] width 26 height 13
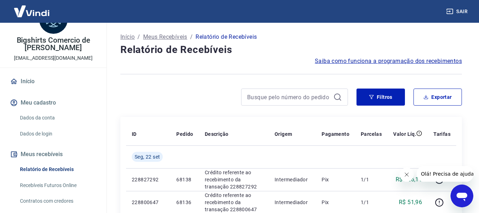
scroll to position [36, 0]
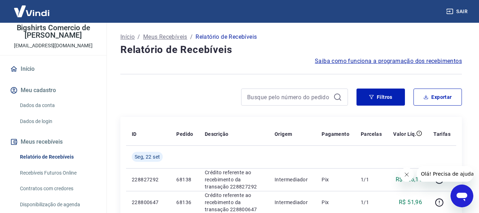
click at [59, 177] on link "Recebíveis Futuros Online" at bounding box center [57, 173] width 81 height 15
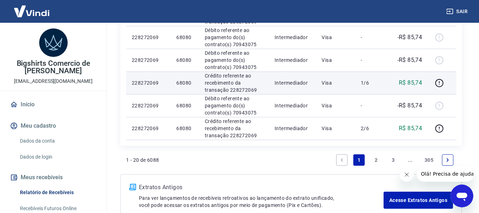
scroll to position [534, 0]
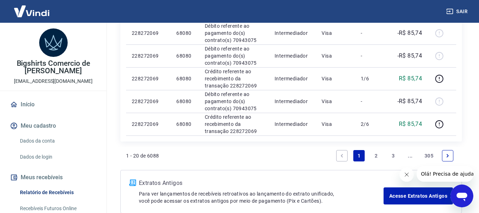
click at [376, 151] on link "2" at bounding box center [375, 155] width 11 height 11
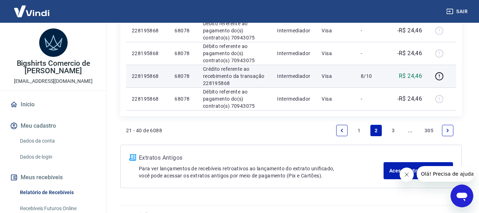
scroll to position [528, 0]
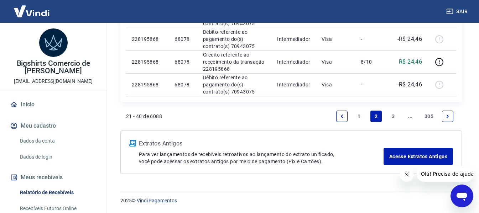
click at [394, 114] on link "3" at bounding box center [393, 116] width 11 height 11
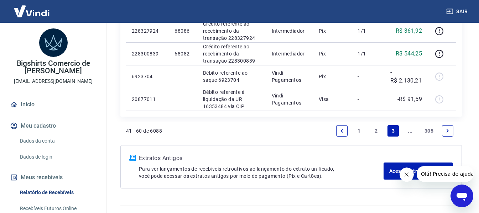
scroll to position [570, 0]
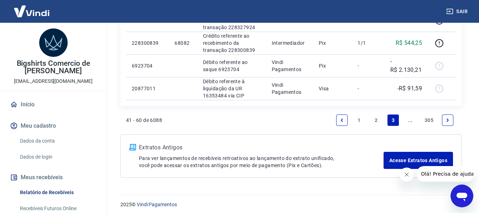
click at [374, 120] on link "2" at bounding box center [375, 120] width 11 height 11
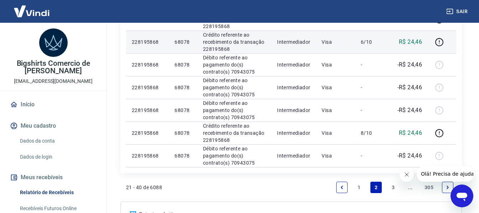
scroll to position [528, 0]
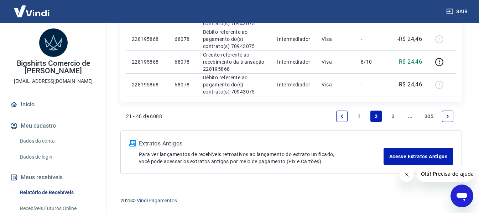
click at [361, 116] on link "1" at bounding box center [358, 116] width 11 height 11
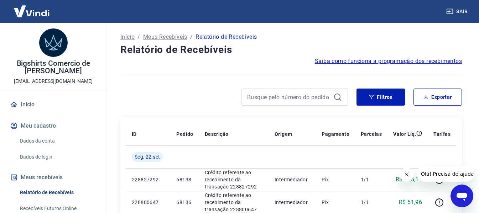
click at [180, 37] on p "Meus Recebíveis" at bounding box center [165, 37] width 44 height 9
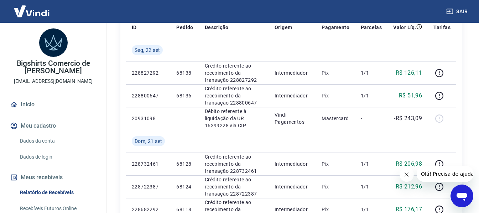
scroll to position [142, 0]
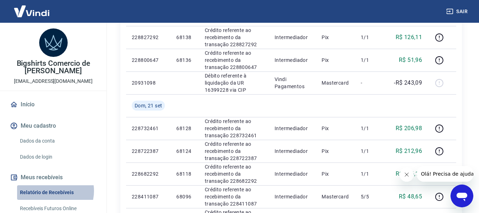
click at [53, 191] on link "Relatório de Recebíveis" at bounding box center [57, 193] width 81 height 15
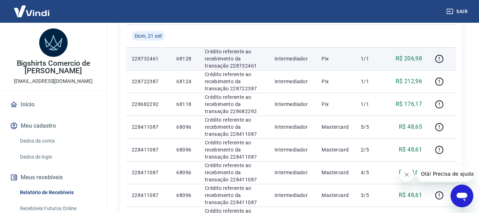
scroll to position [249, 0]
